Goal: Find specific page/section

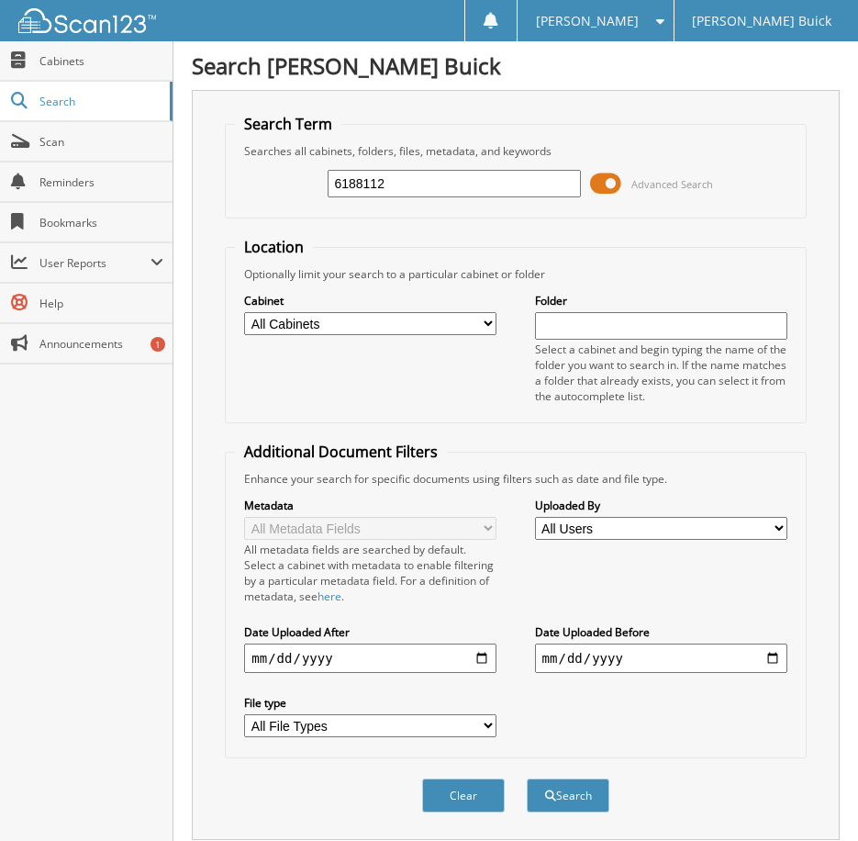
type input "6188112"
click at [527, 778] on button "Search" at bounding box center [568, 795] width 83 height 34
click at [73, 73] on link "Cabinets" at bounding box center [86, 60] width 173 height 39
